Goal: Task Accomplishment & Management: Complete application form

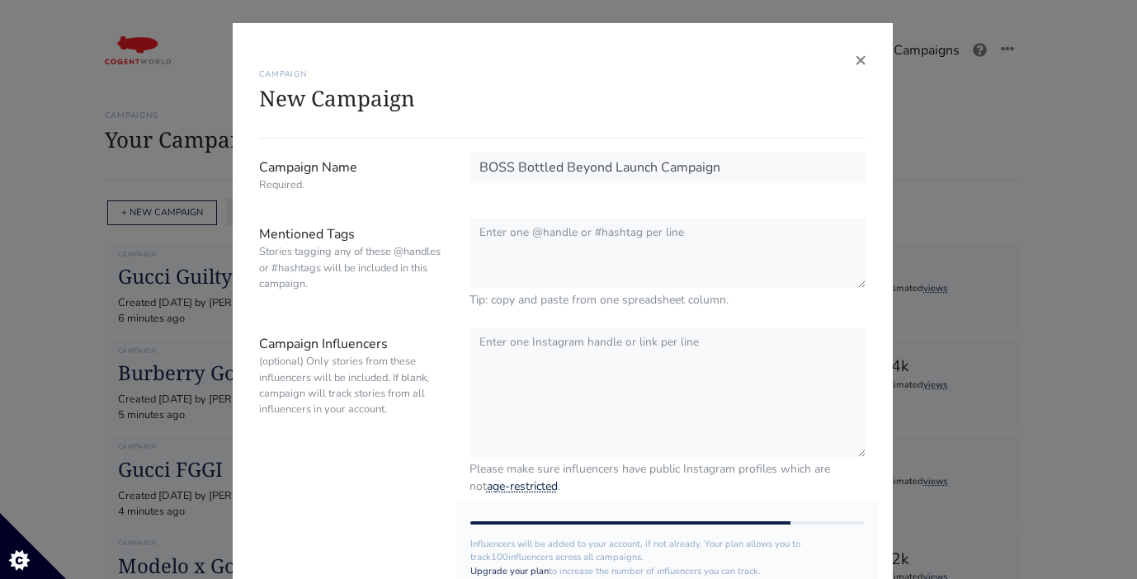
type input "BOSS Bottled Beyond Launch Campaign"
click at [547, 252] on textarea "Mentioned Tags Stories tagging any of these @handles or #hashtags will be inclu…" at bounding box center [668, 254] width 397 height 71
type textarea "@BOSS #BOSSRecognizeBOSS #BOSSBottledBeyond"
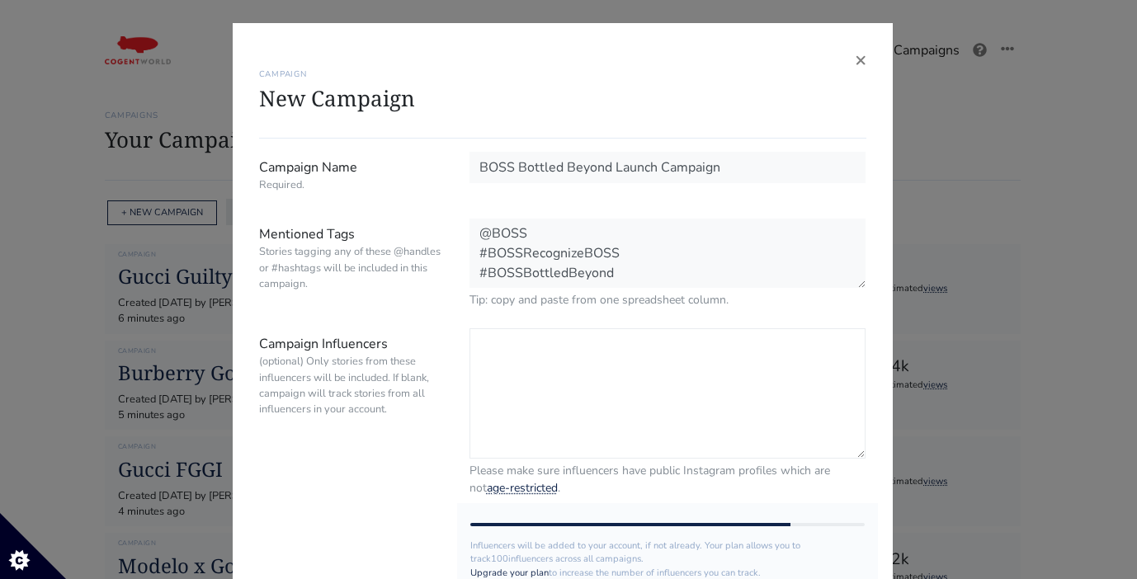
click at [550, 340] on textarea "Campaign Influencers (optional) Only stories from these influencers will be inc…" at bounding box center [668, 393] width 397 height 130
paste textarea "[URL][DOMAIN_NAME]"
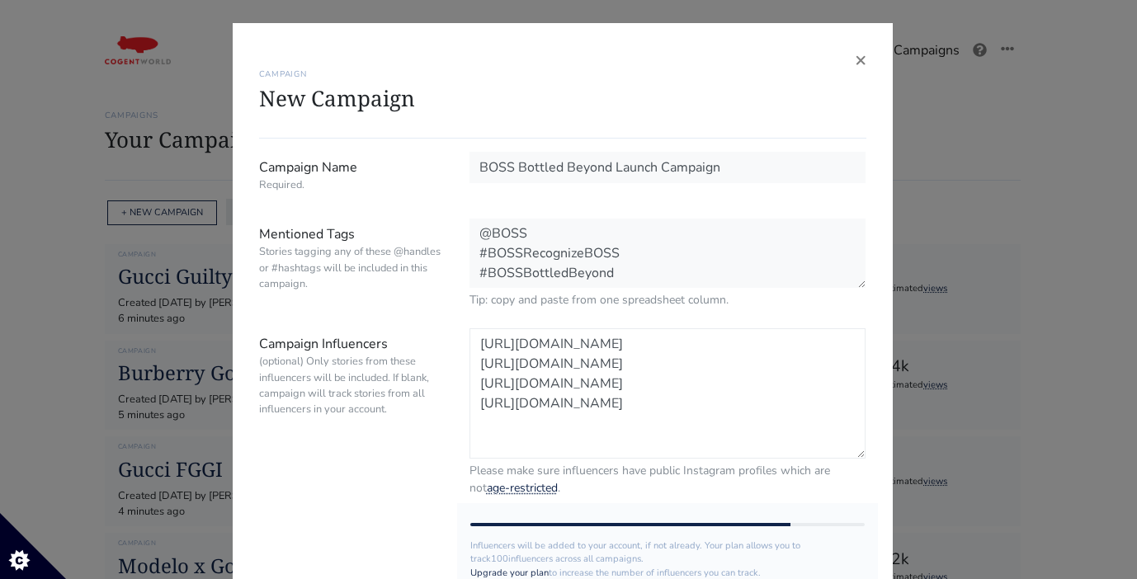
paste textarea "[URL][DOMAIN_NAME]"
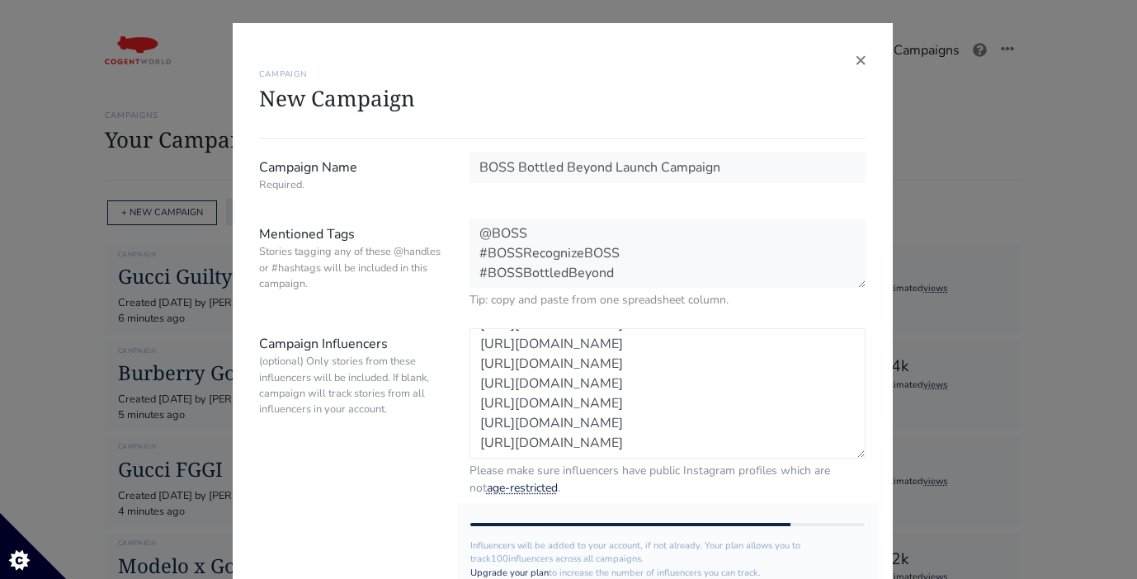
paste textarea "[URL][DOMAIN_NAME]"
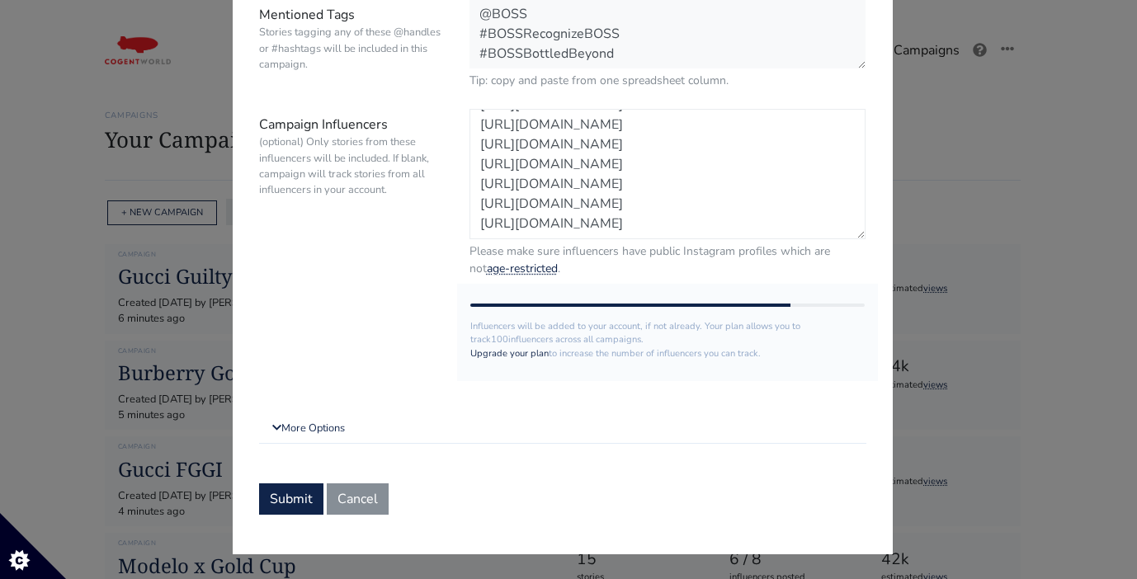
scroll to position [73, 0]
paste textarea "[URL][DOMAIN_NAME]"
click at [740, 233] on textarea "[URL][DOMAIN_NAME] [URL][DOMAIN_NAME] [URL][DOMAIN_NAME] [URL][DOMAIN_NAME] [UR…" at bounding box center [668, 174] width 397 height 130
paste textarea "[URL][DOMAIN_NAME]"
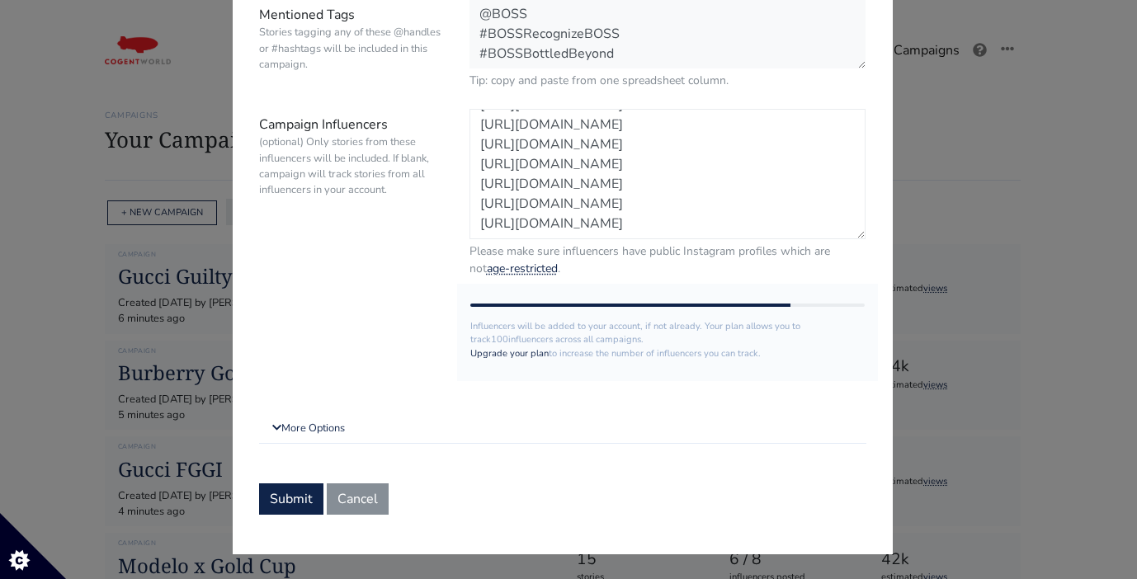
scroll to position [112, 0]
paste textarea "[URL][DOMAIN_NAME]"
type textarea "[URL][DOMAIN_NAME] [URL][DOMAIN_NAME] [URL][DOMAIN_NAME] [URL][DOMAIN_NAME] [UR…"
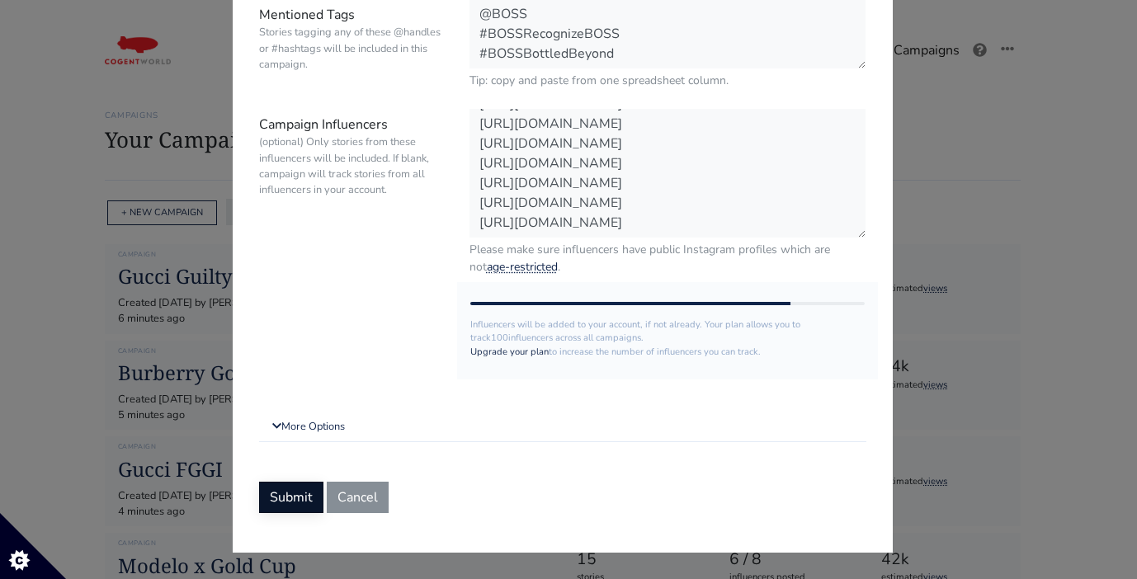
click at [305, 499] on button "Submit" at bounding box center [291, 497] width 64 height 31
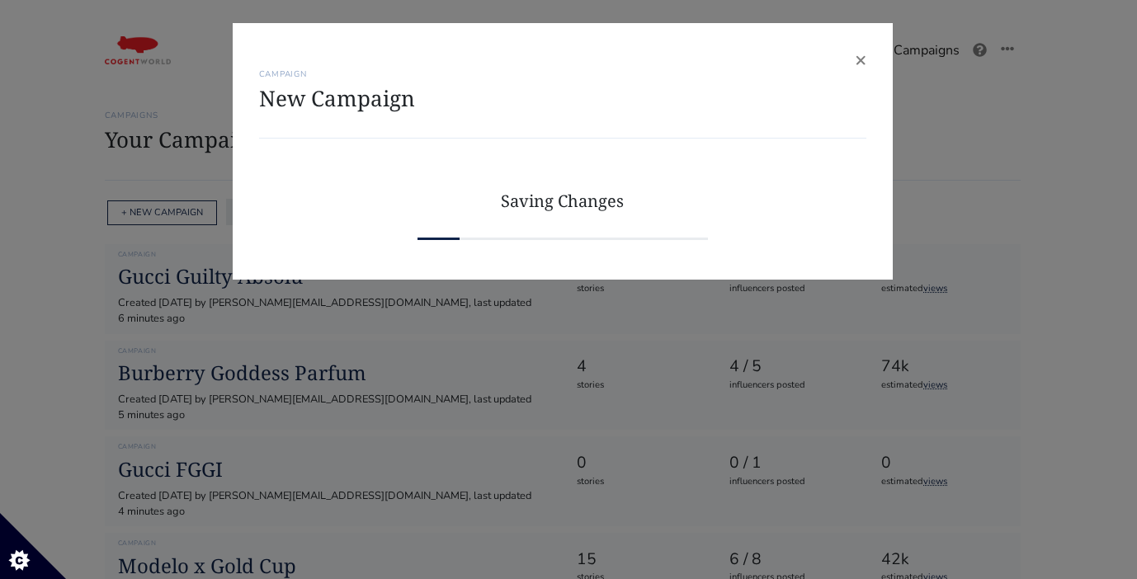
scroll to position [0, 0]
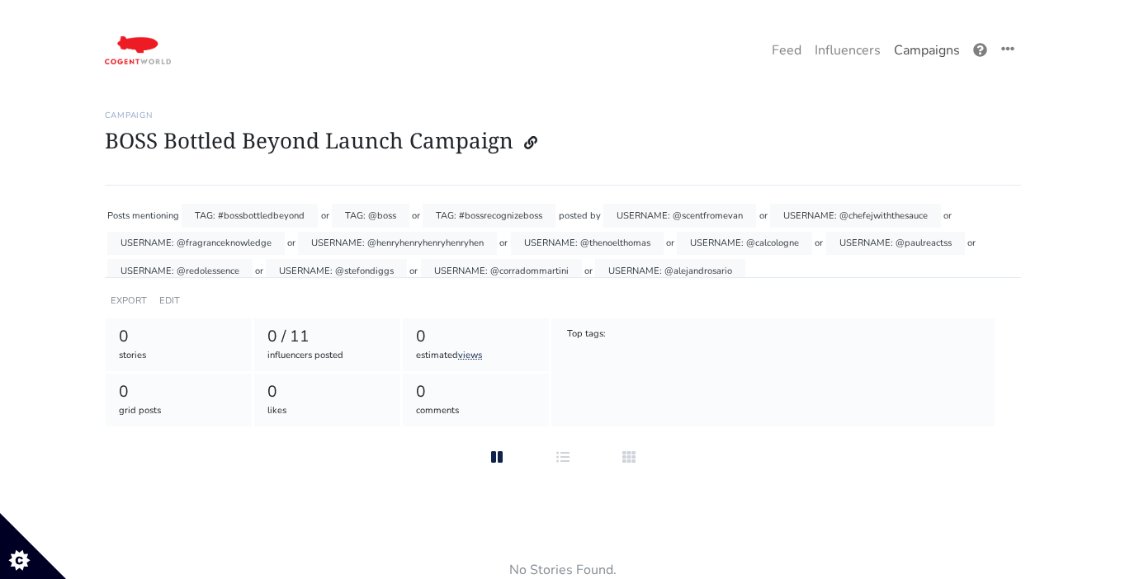
click at [911, 49] on link "Campaigns" at bounding box center [926, 50] width 79 height 33
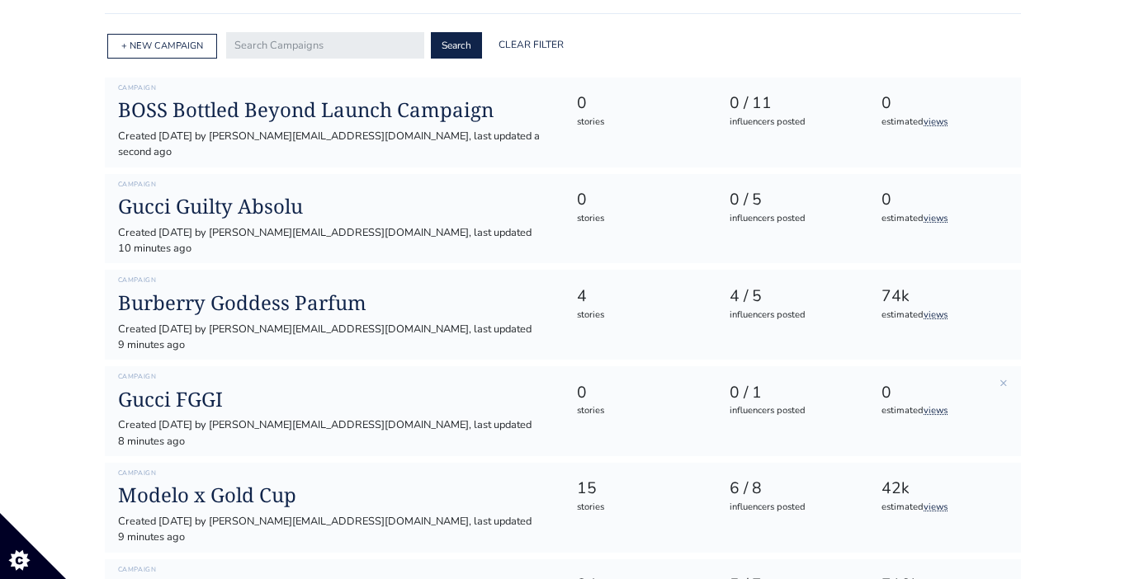
scroll to position [156, 0]
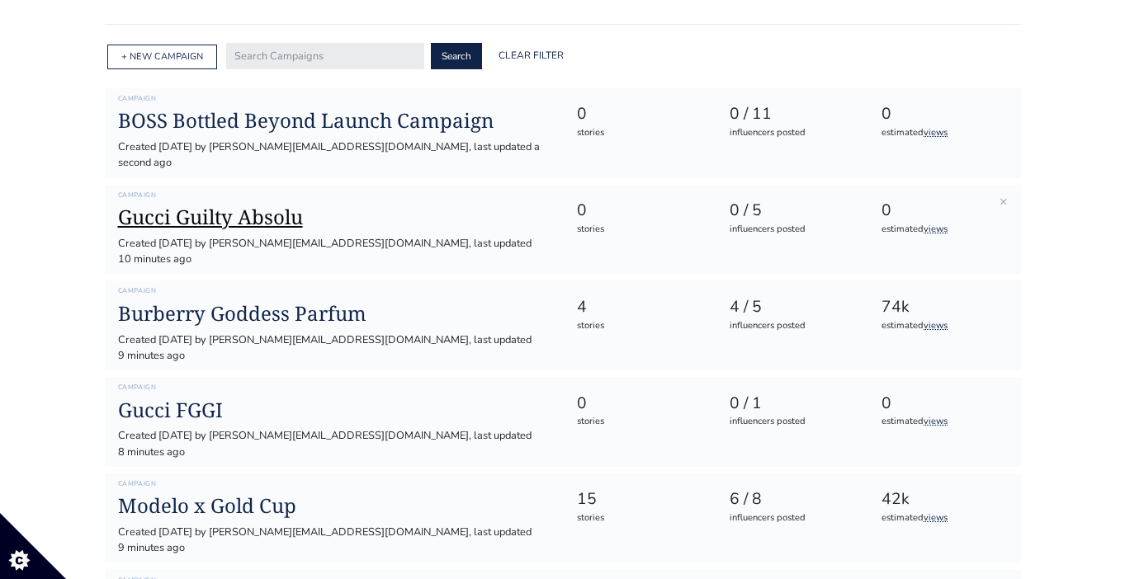
click at [254, 208] on h1 "Gucci Guilty Absolu" at bounding box center [334, 217] width 432 height 24
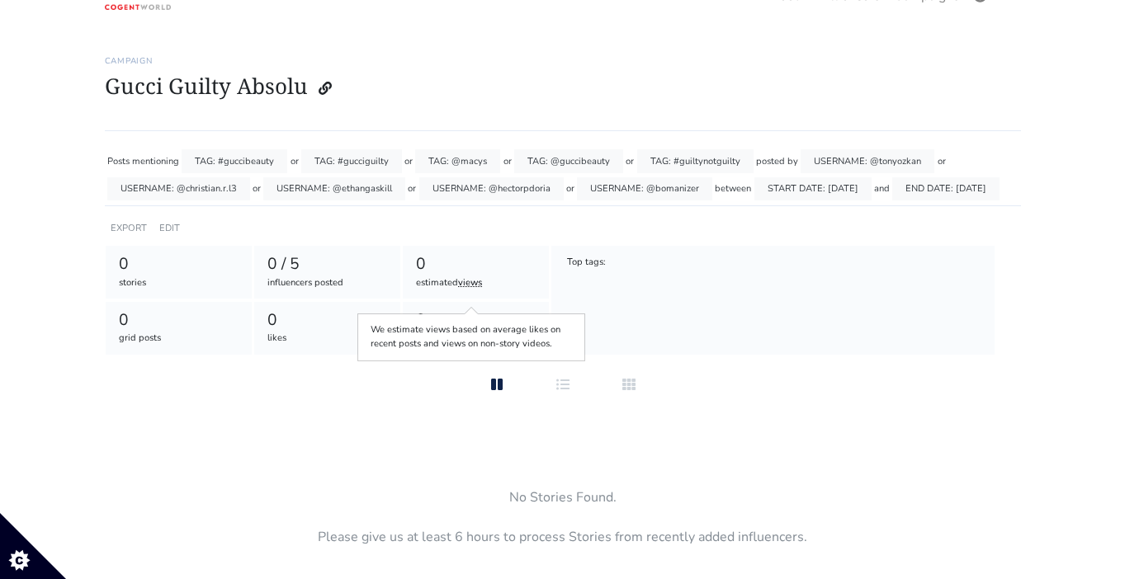
scroll to position [94, 0]
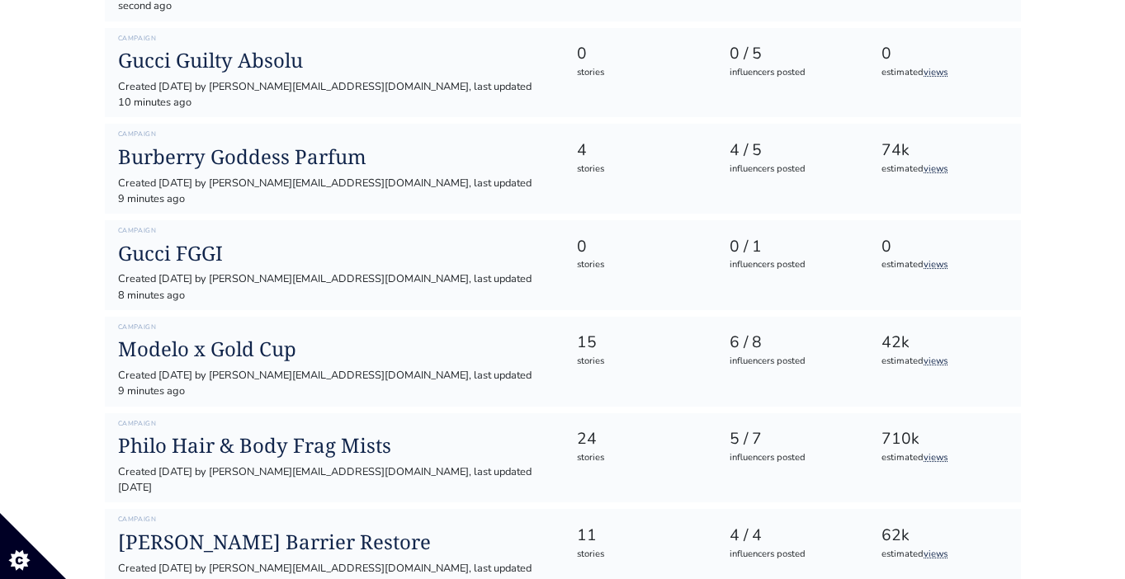
scroll to position [601, 0]
